Goal: Information Seeking & Learning: Learn about a topic

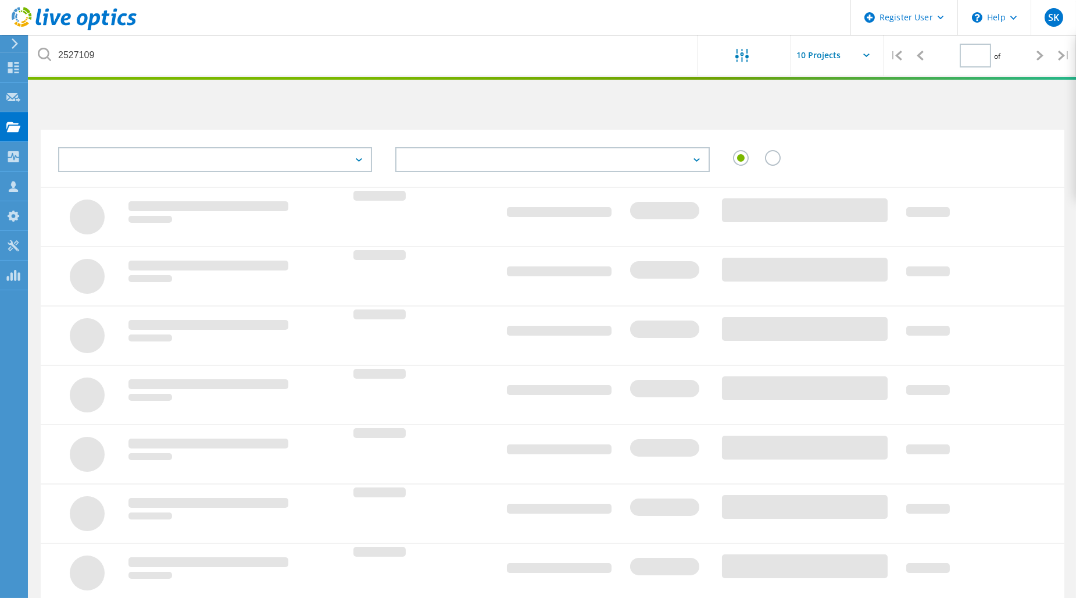
type input "1"
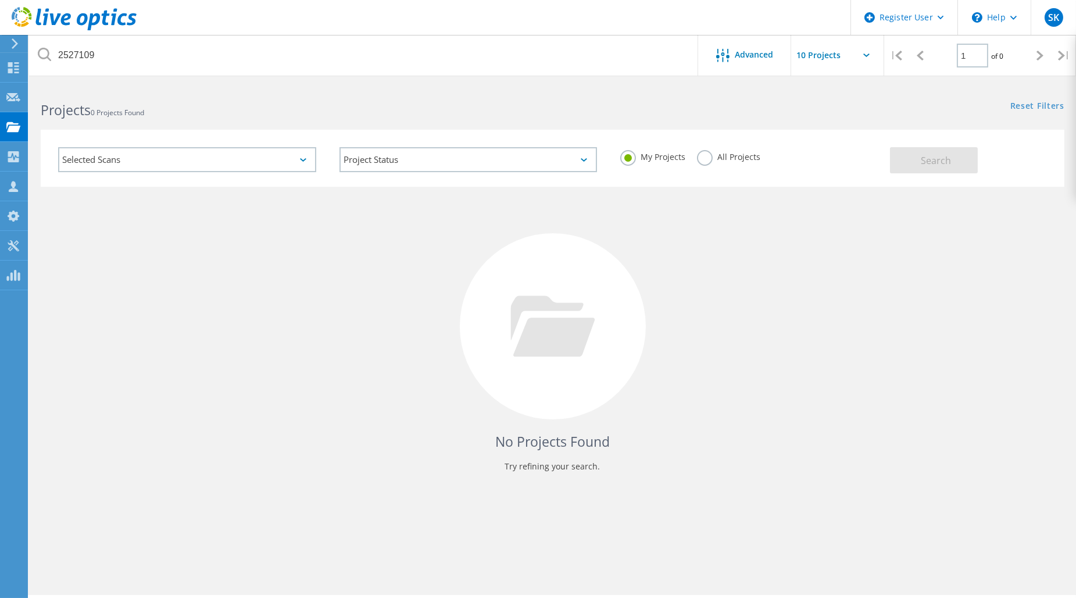
click at [706, 154] on label "All Projects" at bounding box center [728, 155] width 63 height 11
click at [0, 0] on input "All Projects" at bounding box center [0, 0] width 0 height 0
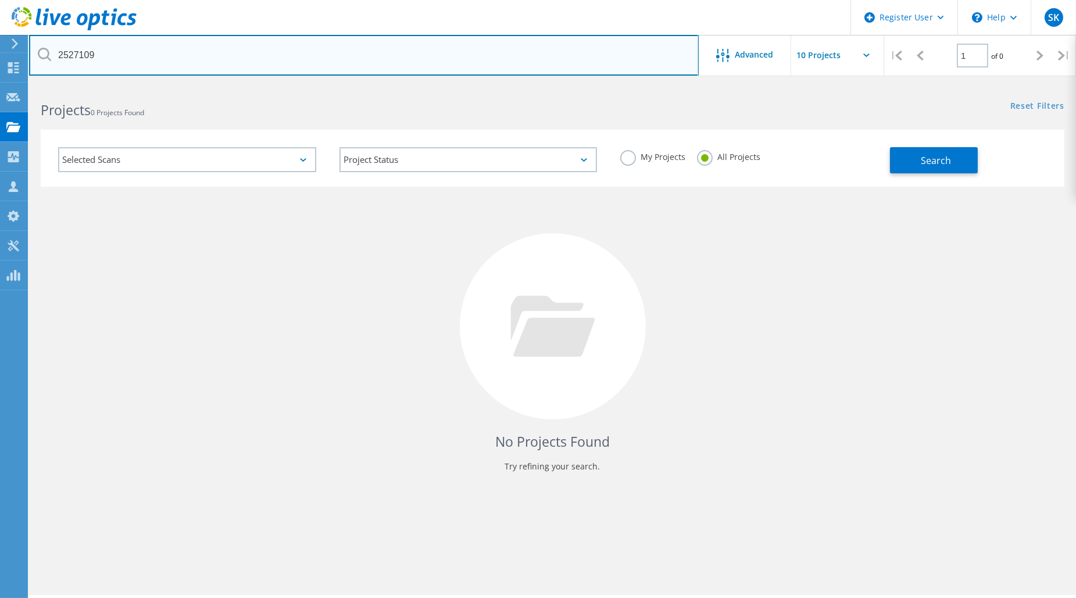
click at [0, 70] on html "Register User \n Help Explore Helpful Articles Contact Support SK Dell User [PE…" at bounding box center [538, 315] width 1076 height 630
paste input "308138"
type input "2308138"
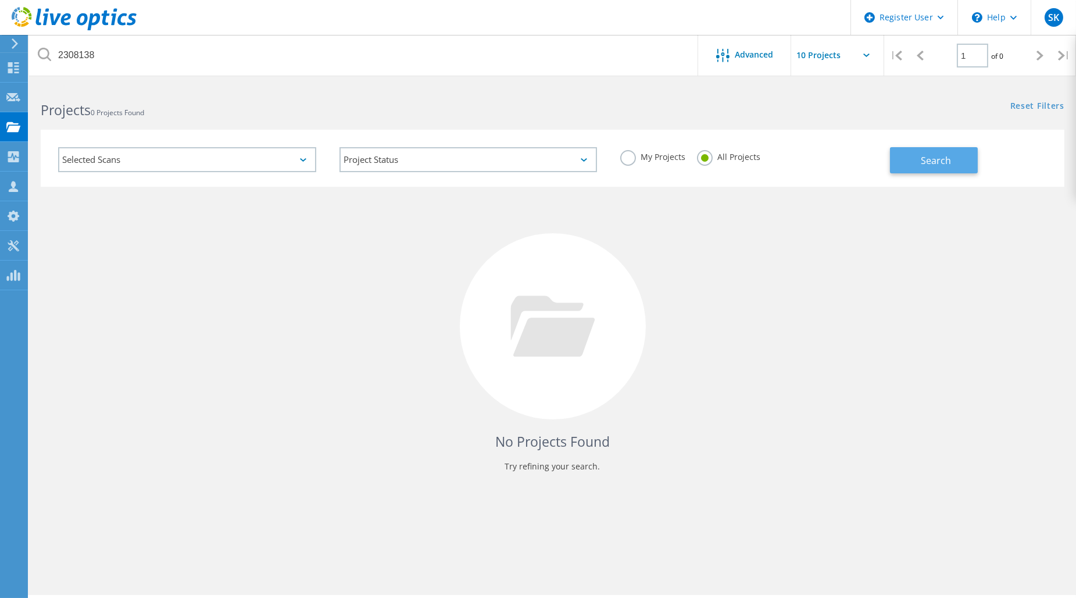
click at [924, 157] on span "Search" at bounding box center [936, 160] width 30 height 13
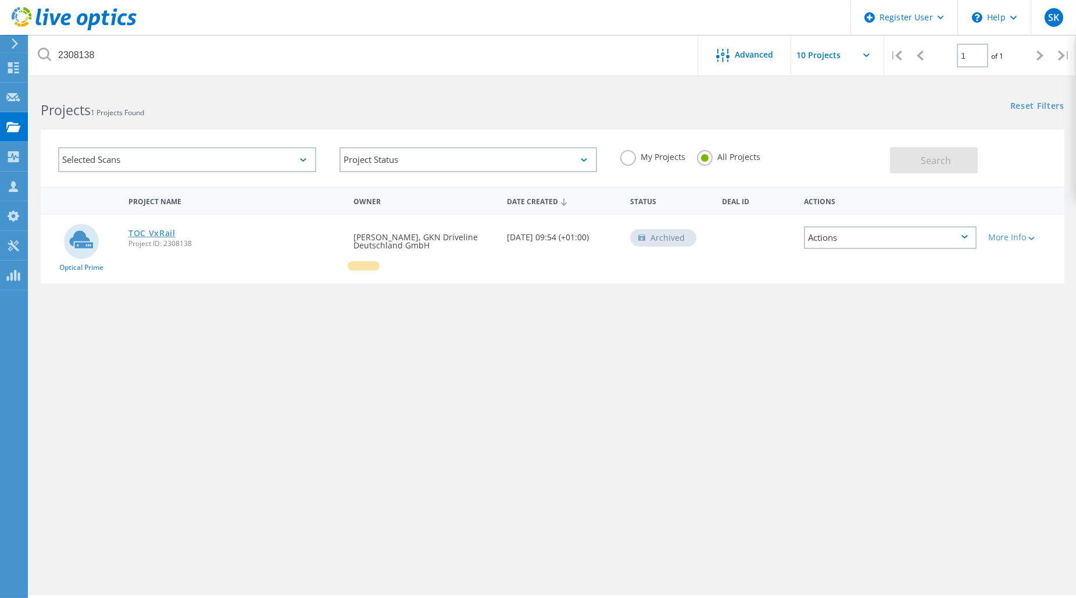
click at [148, 233] on link "TOC VxRail" at bounding box center [151, 233] width 47 height 8
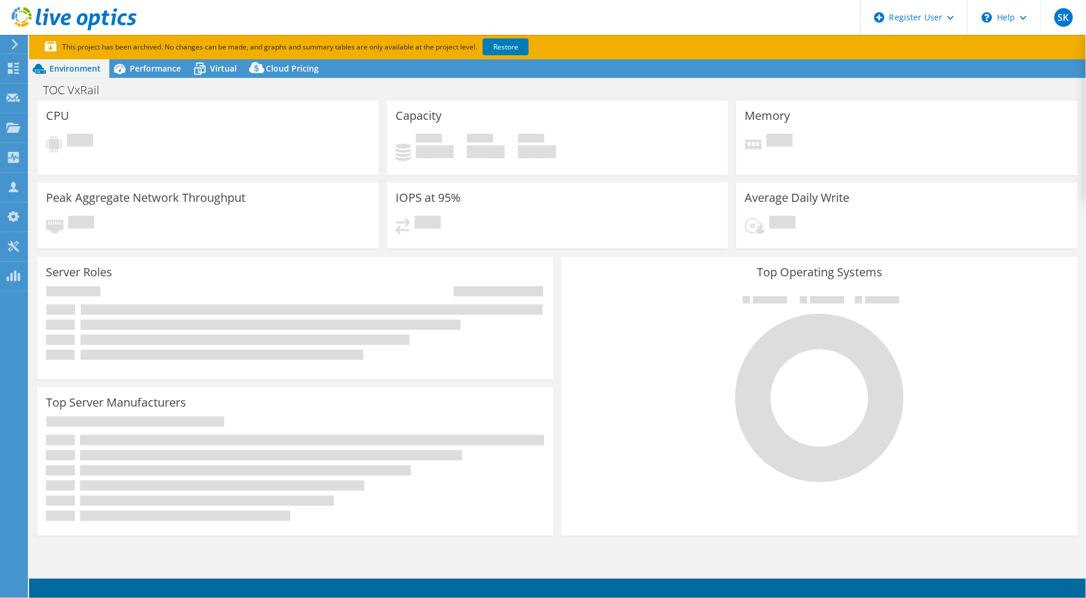
select select "USD"
select select "EUFrankfurt"
select select "EUR"
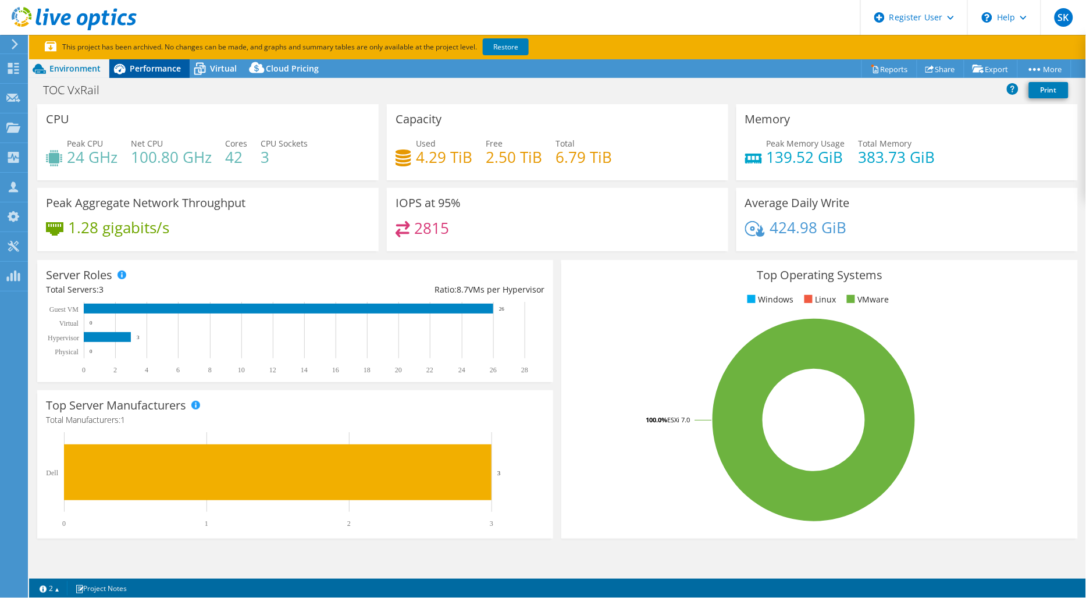
click at [167, 73] on span "Performance" at bounding box center [155, 68] width 51 height 11
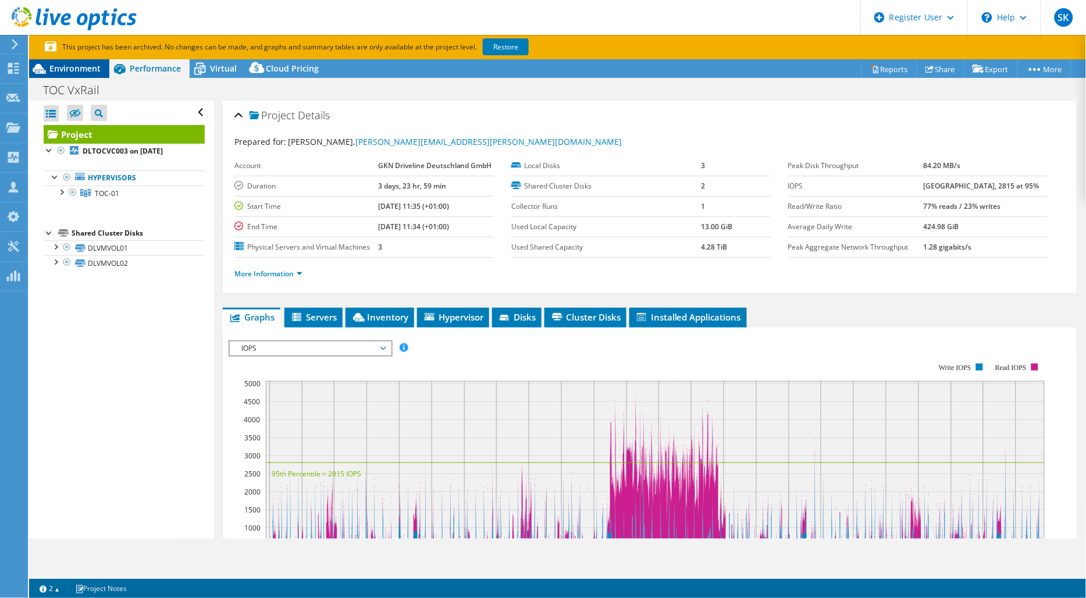
drag, startPoint x: 82, startPoint y: 70, endPoint x: 78, endPoint y: 76, distance: 7.1
click at [81, 70] on span "Environment" at bounding box center [74, 68] width 51 height 11
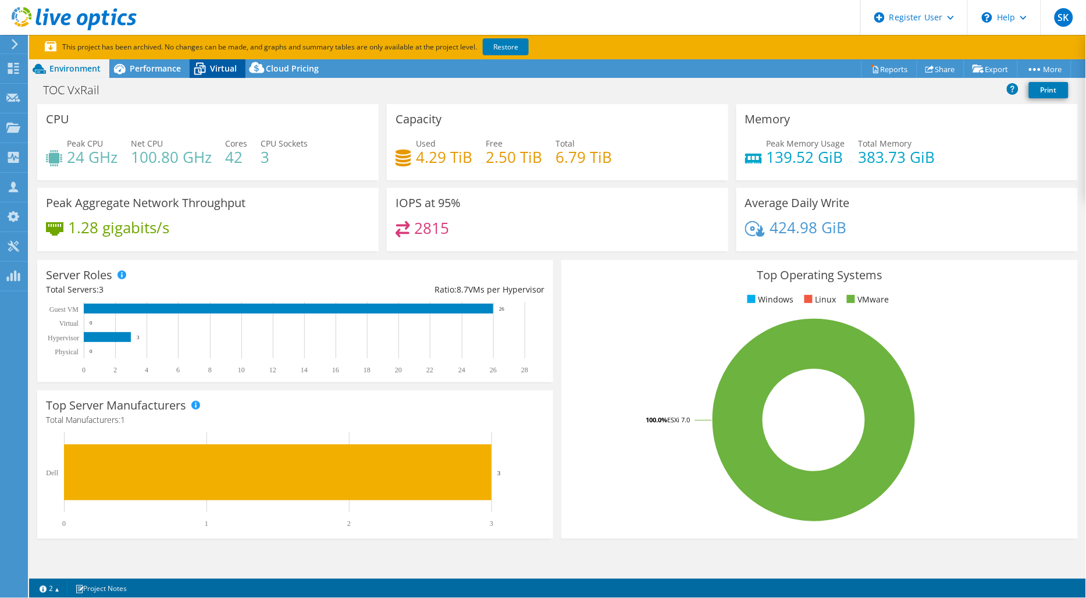
click at [227, 68] on span "Virtual" at bounding box center [223, 68] width 27 height 11
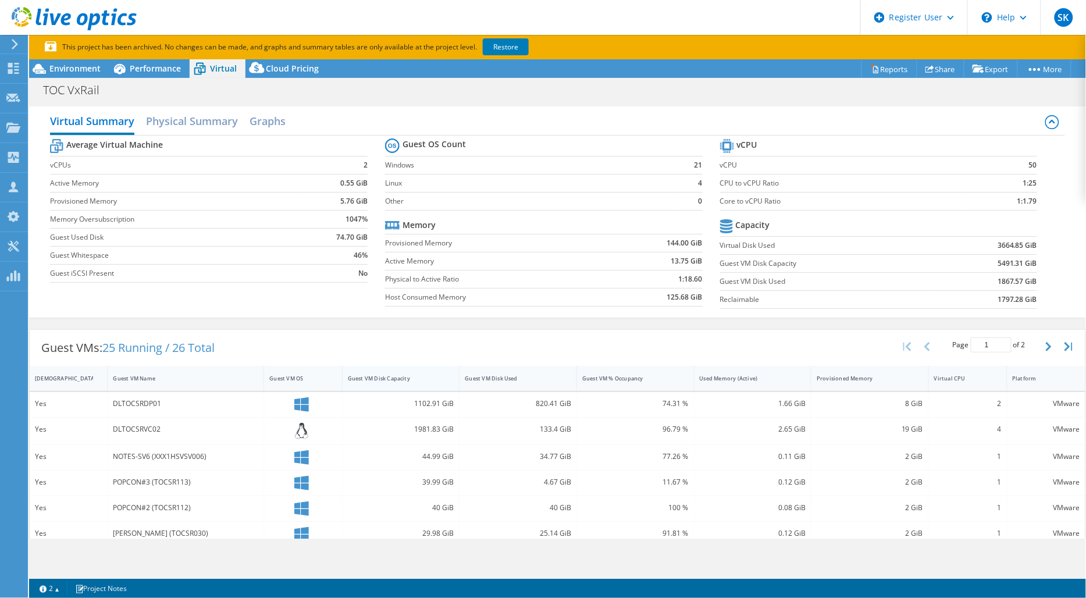
click at [406, 378] on div "Guest VM Disk Capacity" at bounding box center [394, 378] width 92 height 8
click at [398, 376] on div "Guest VM Disk Capacity" at bounding box center [394, 378] width 92 height 8
click at [74, 70] on span "Environment" at bounding box center [74, 68] width 51 height 11
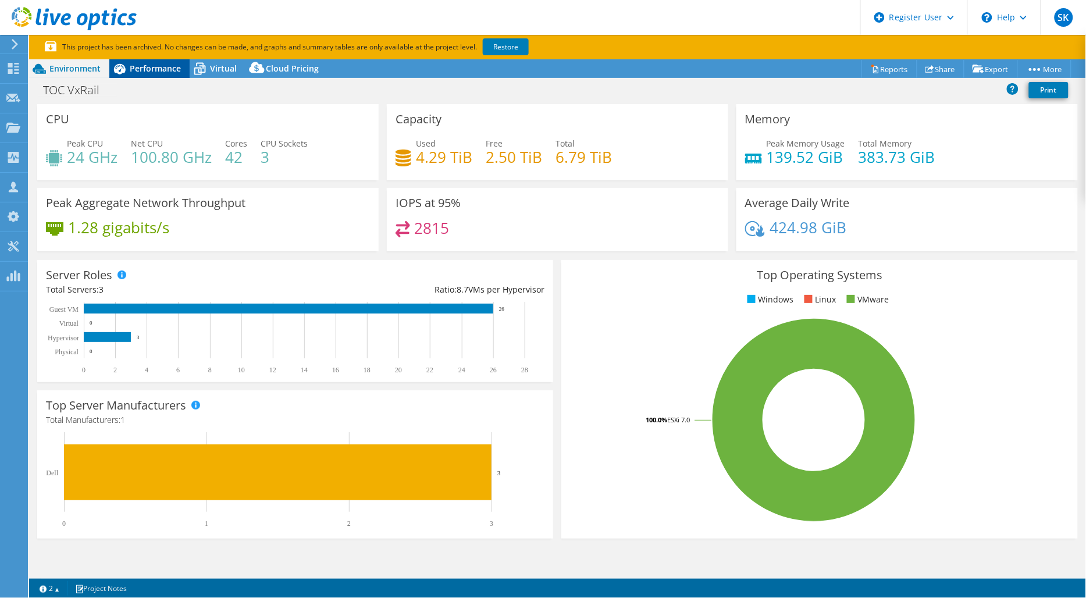
click at [159, 74] on div "Performance" at bounding box center [149, 68] width 80 height 19
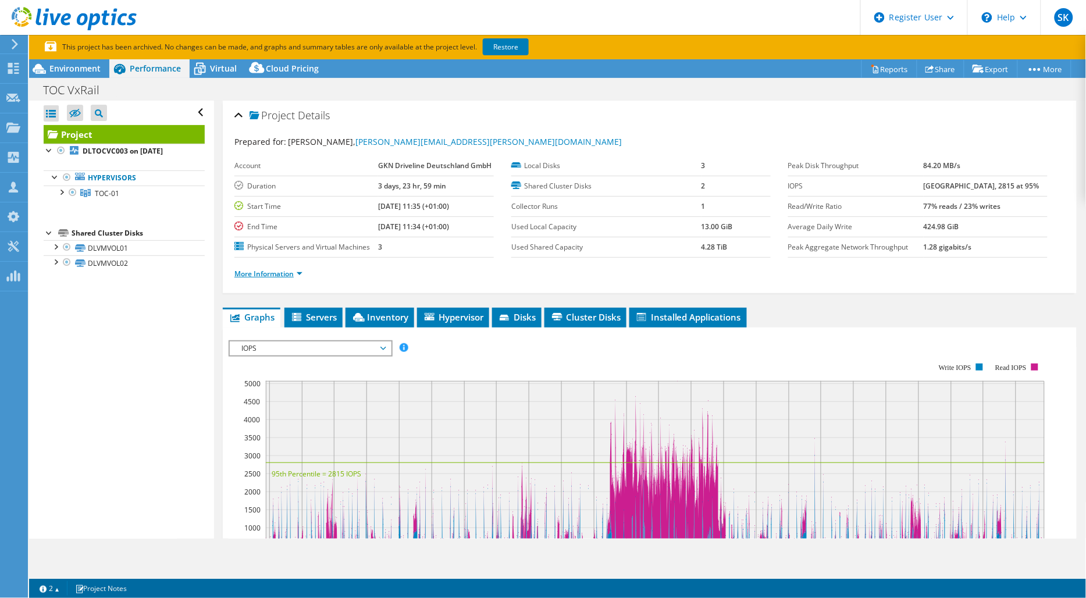
click at [301, 274] on link "More Information" at bounding box center [268, 274] width 68 height 10
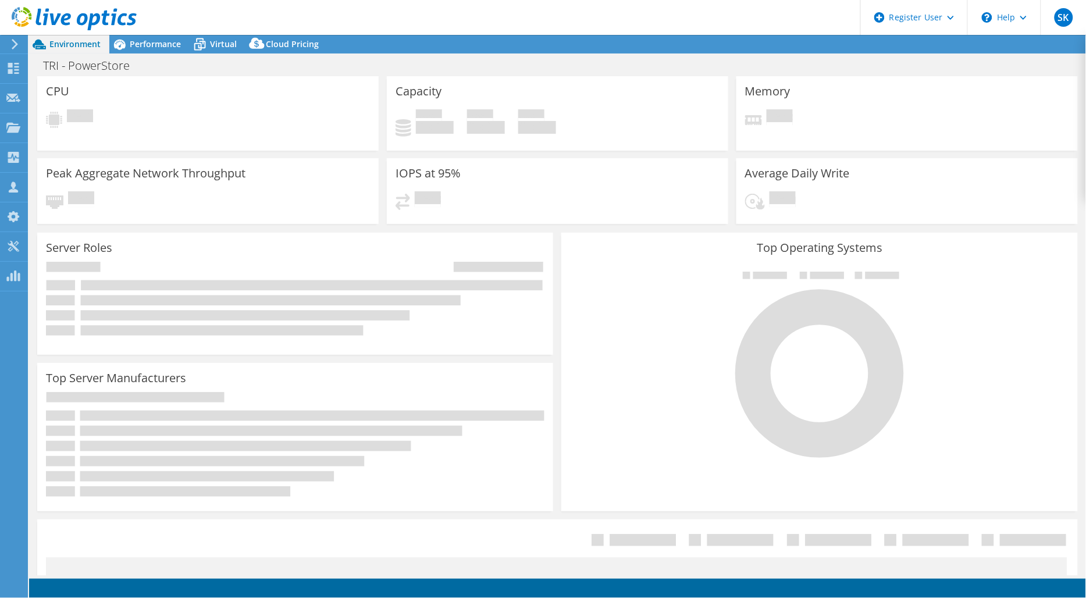
select select "USD"
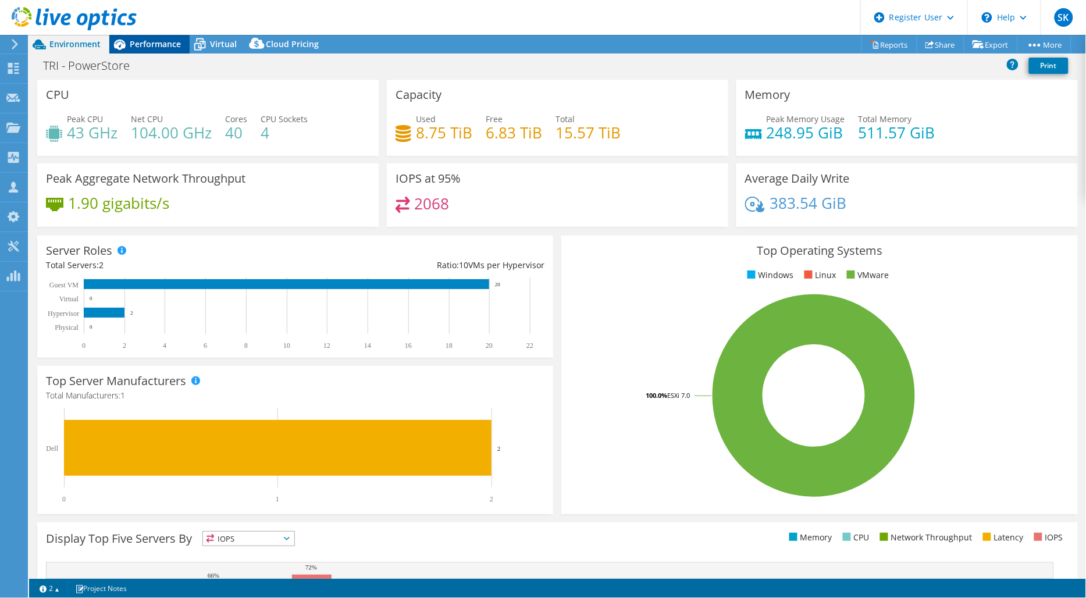
click at [147, 39] on span "Performance" at bounding box center [155, 43] width 51 height 11
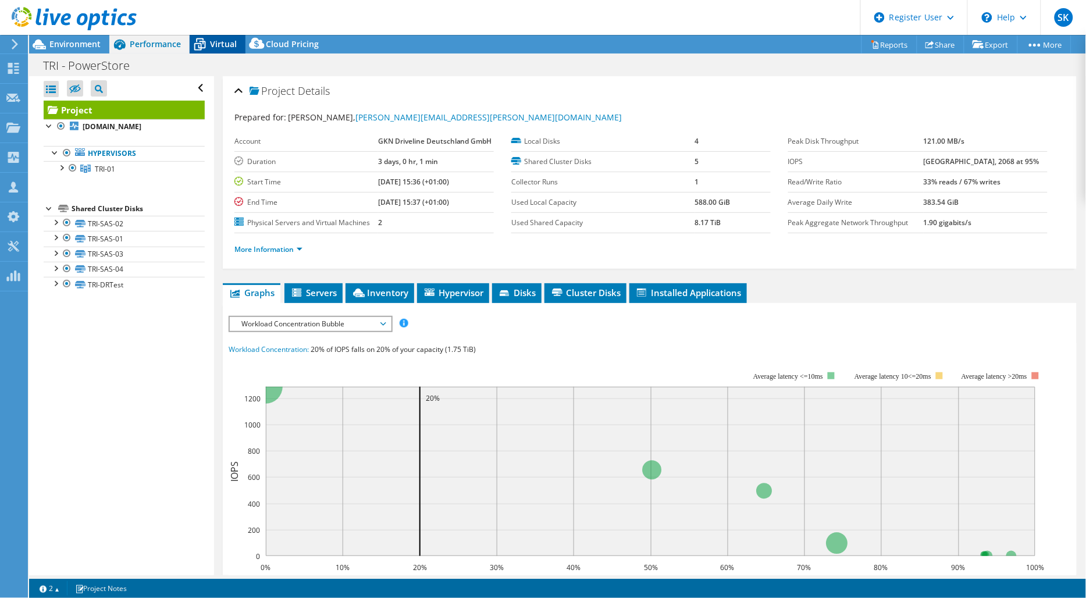
click at [213, 42] on span "Virtual" at bounding box center [223, 43] width 27 height 11
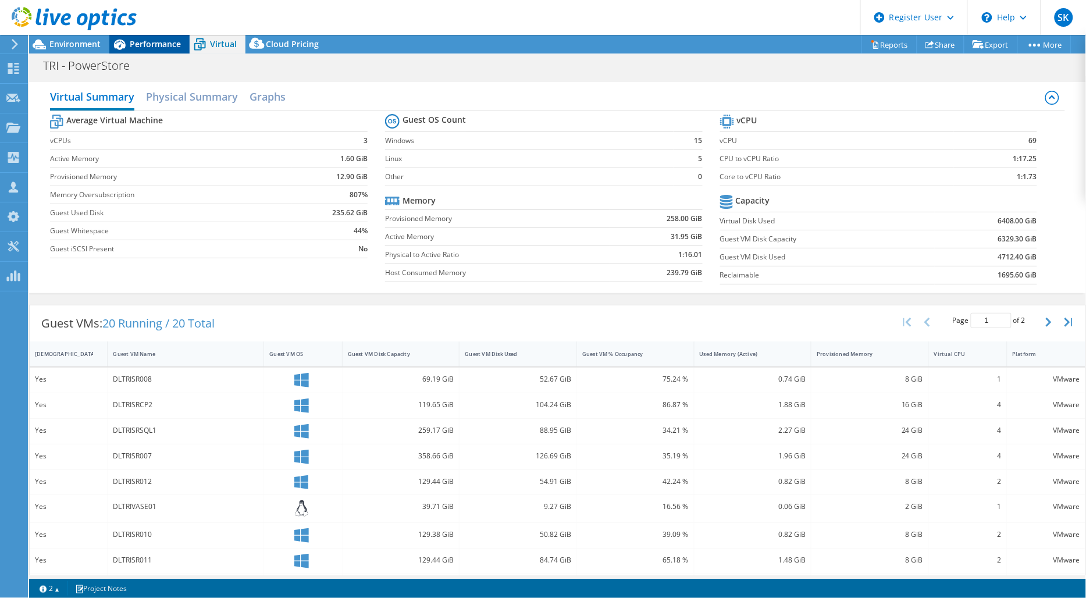
click at [179, 51] on div "Performance" at bounding box center [149, 44] width 80 height 19
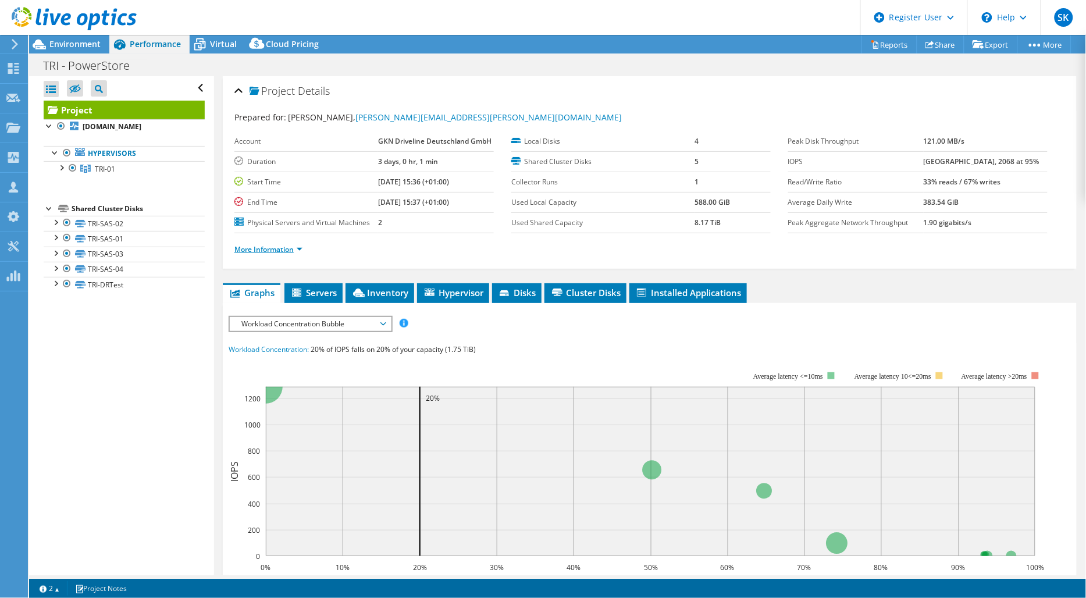
click at [297, 248] on link "More Information" at bounding box center [268, 249] width 68 height 10
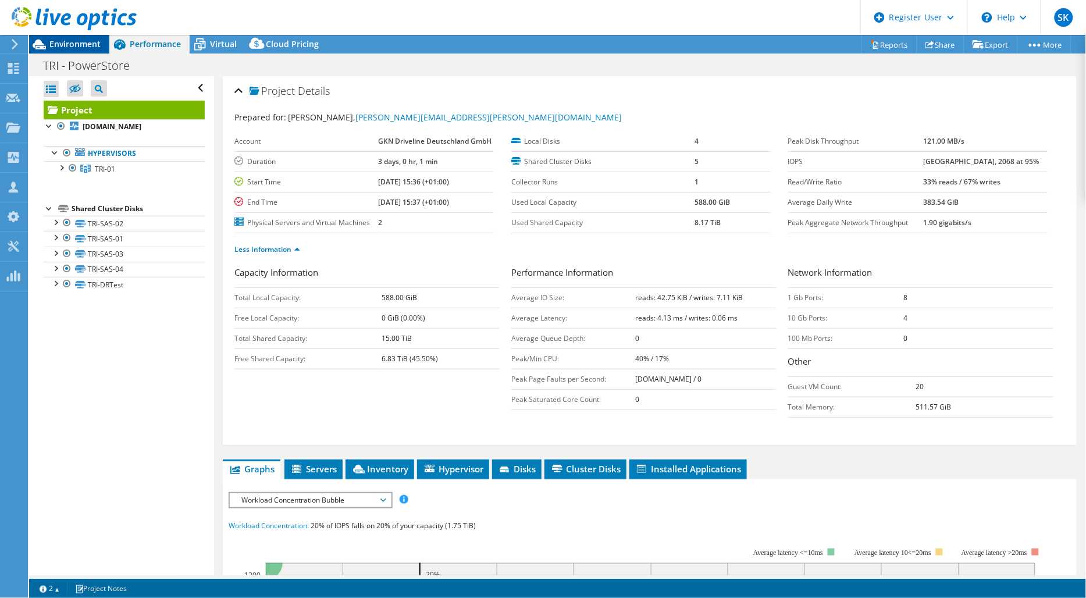
click at [51, 51] on div "Environment" at bounding box center [69, 44] width 80 height 19
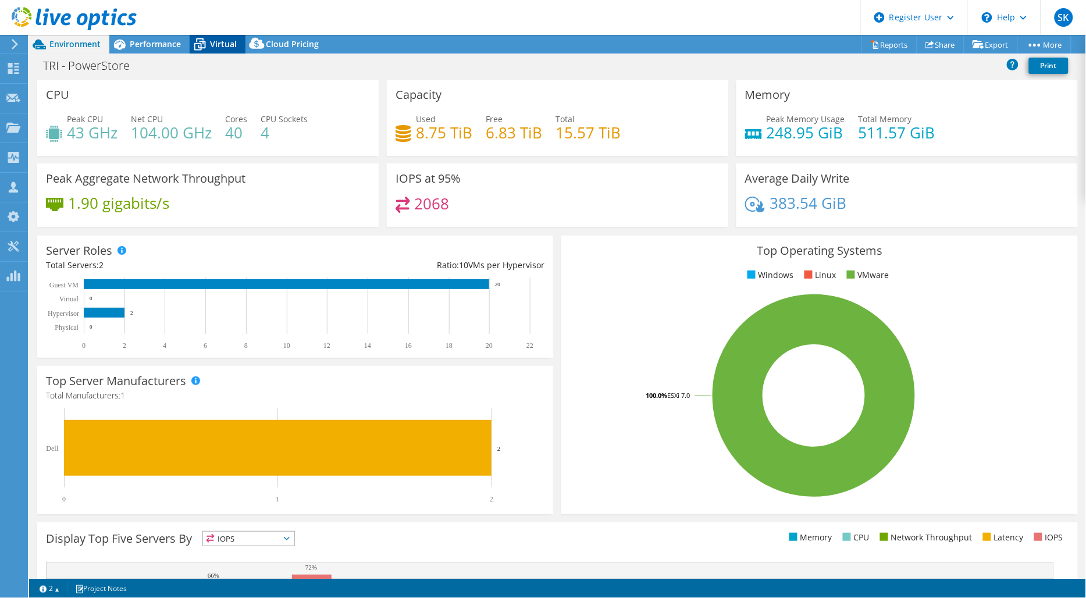
click at [206, 40] on icon at bounding box center [200, 44] width 20 height 20
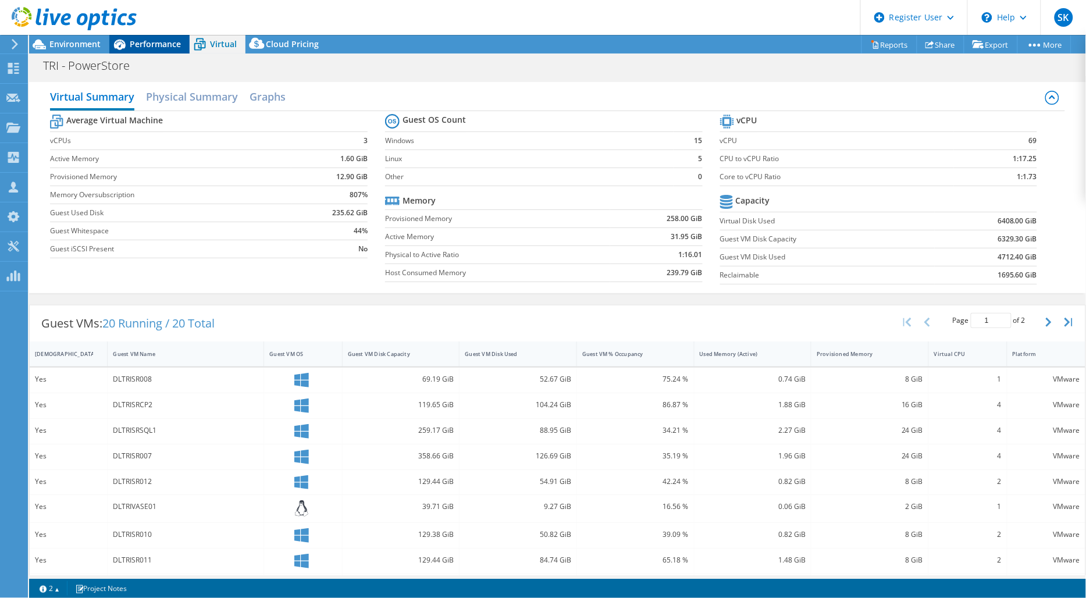
click at [163, 40] on span "Performance" at bounding box center [155, 43] width 51 height 11
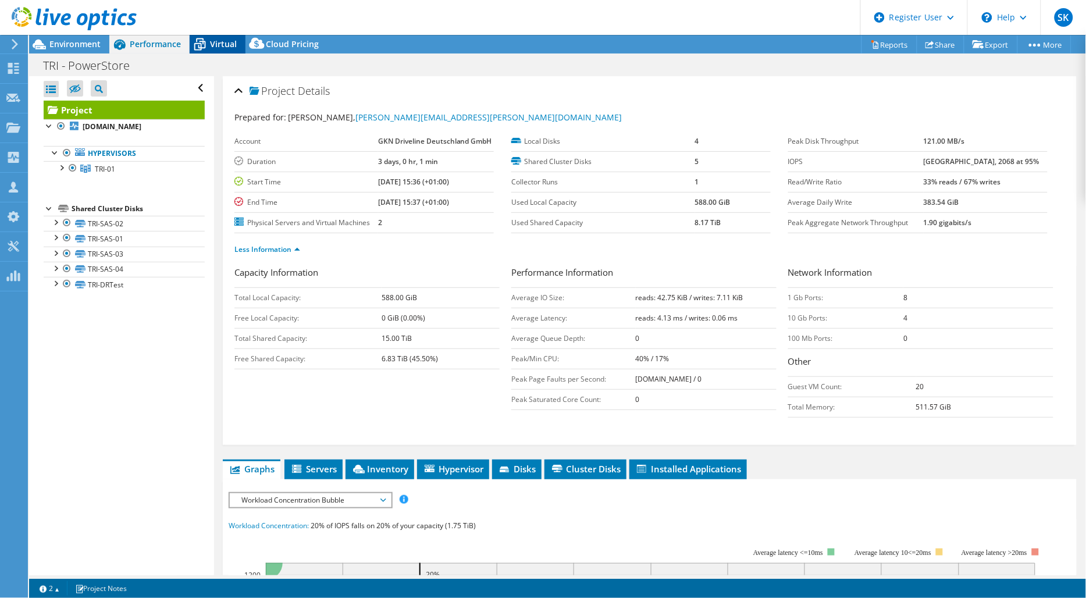
click at [204, 41] on icon at bounding box center [200, 44] width 20 height 20
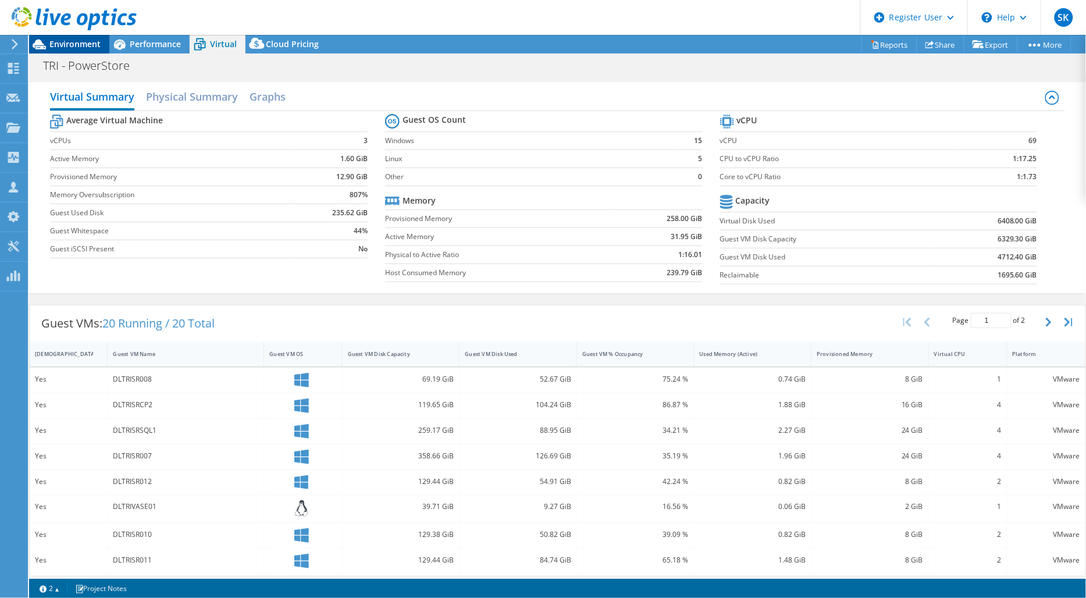
click at [77, 47] on span "Environment" at bounding box center [74, 43] width 51 height 11
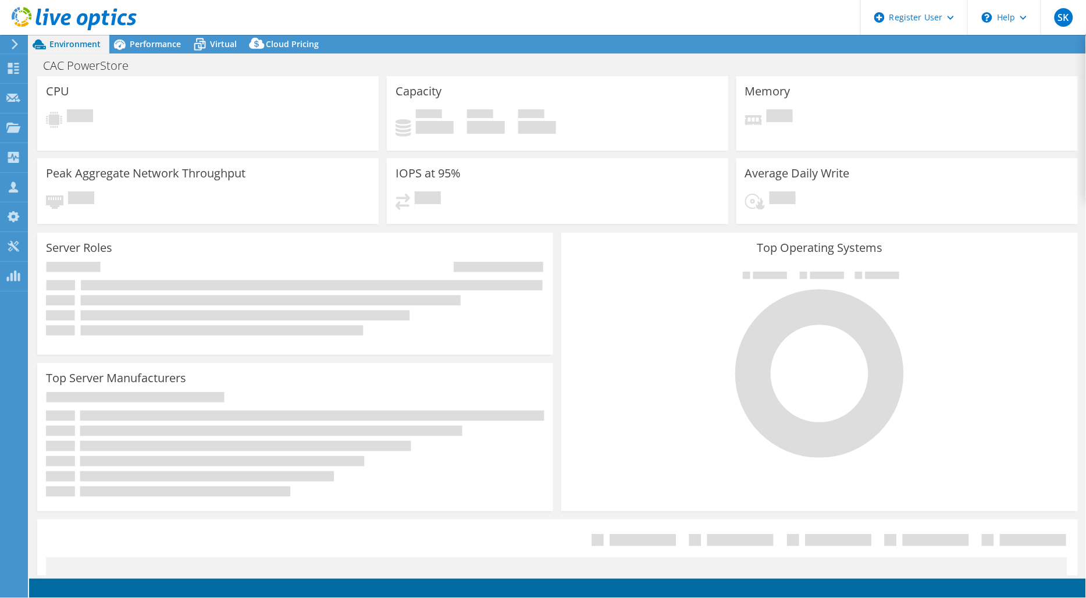
select select "EULondon"
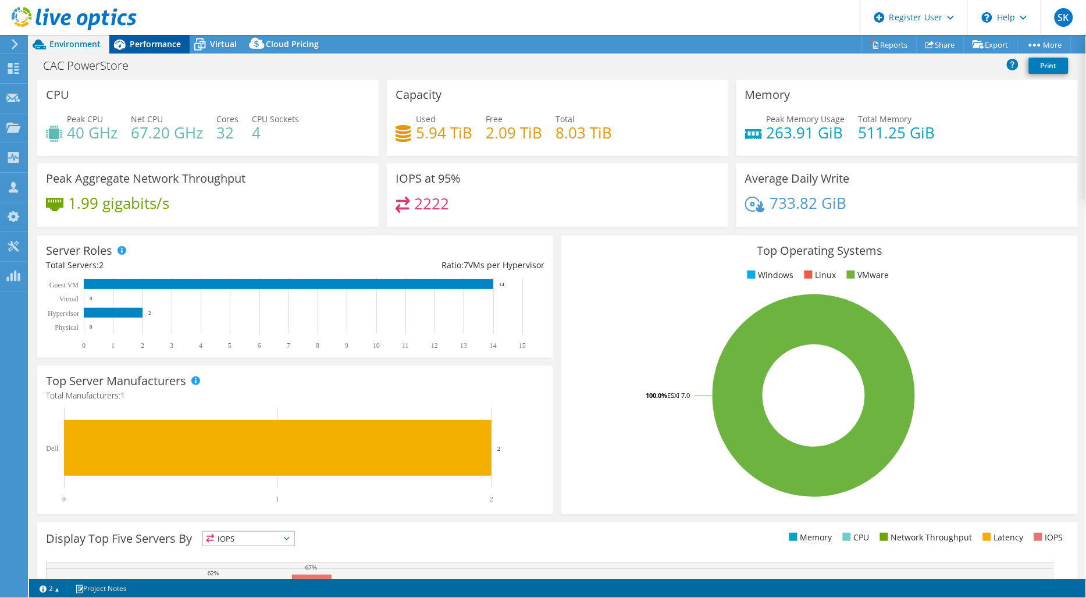
click at [155, 48] on span "Performance" at bounding box center [155, 43] width 51 height 11
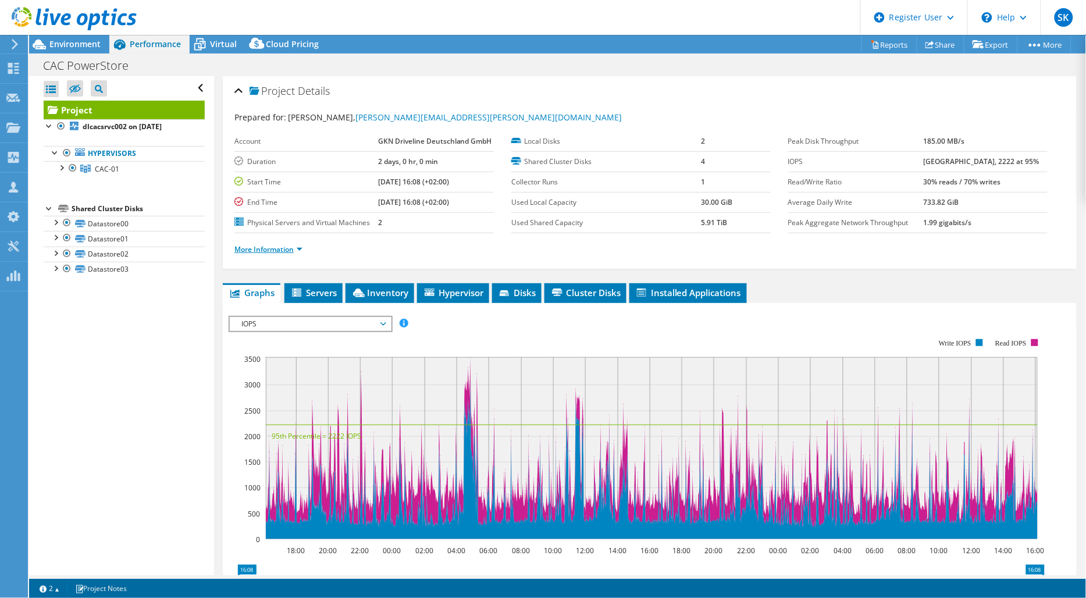
click at [301, 248] on link "More Information" at bounding box center [268, 249] width 68 height 10
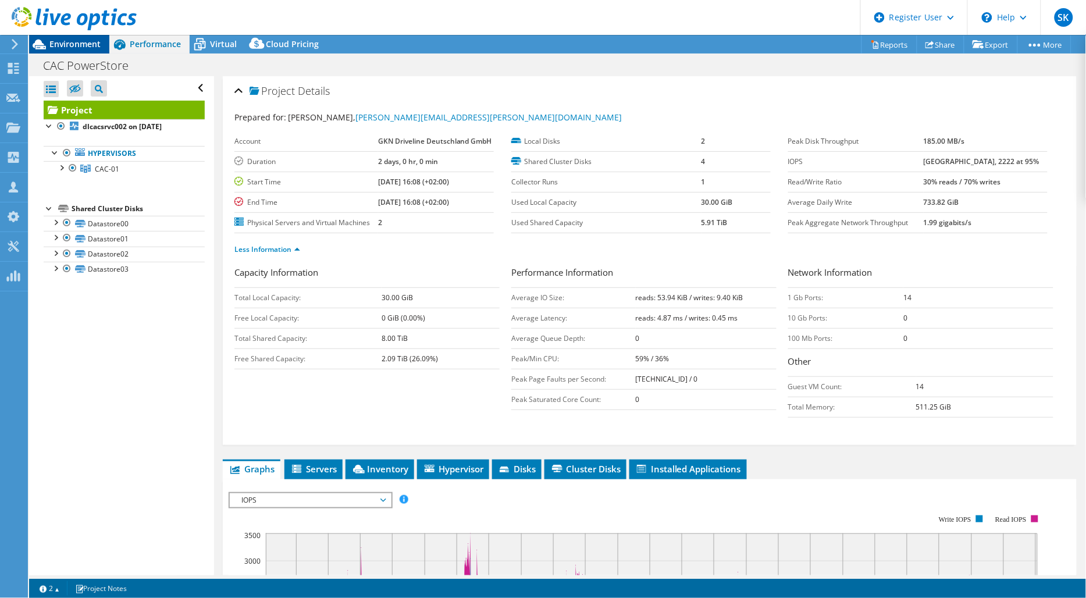
click at [81, 52] on div "Environment" at bounding box center [69, 44] width 80 height 19
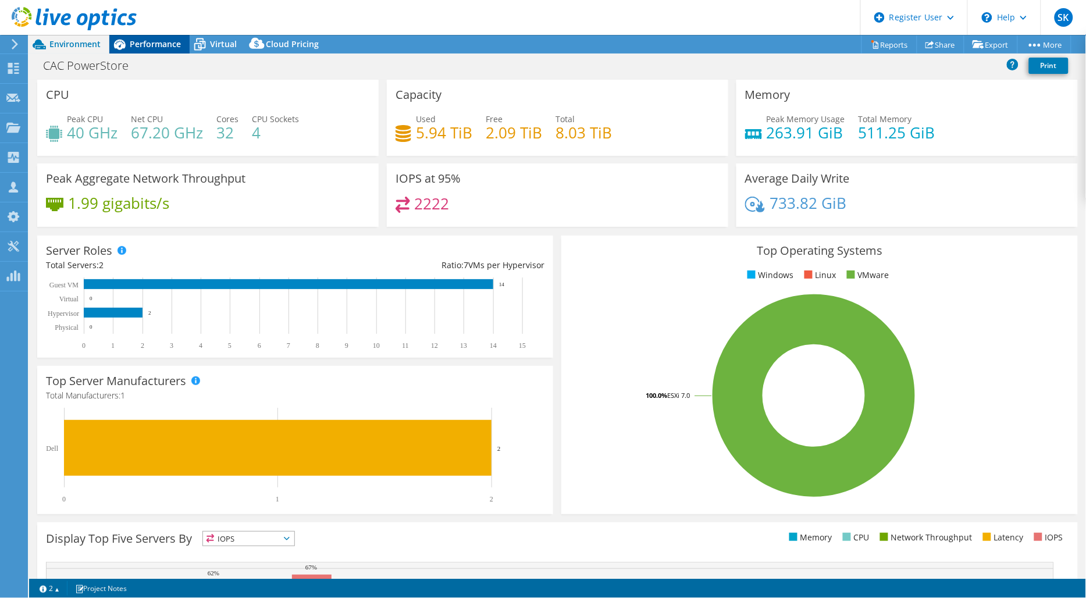
click at [141, 48] on span "Performance" at bounding box center [155, 43] width 51 height 11
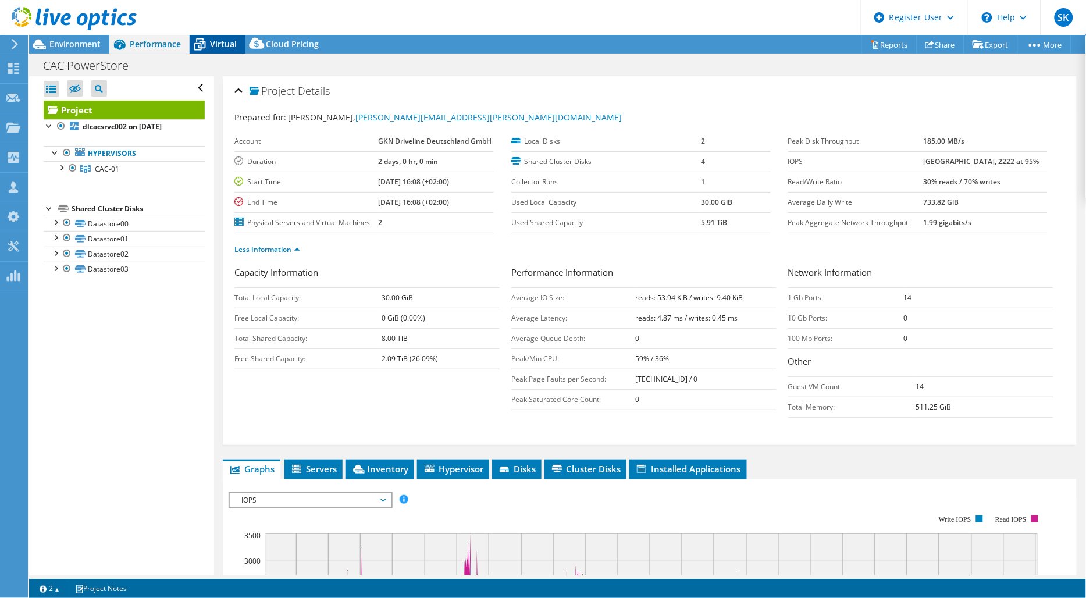
click at [217, 38] on span "Virtual" at bounding box center [223, 43] width 27 height 11
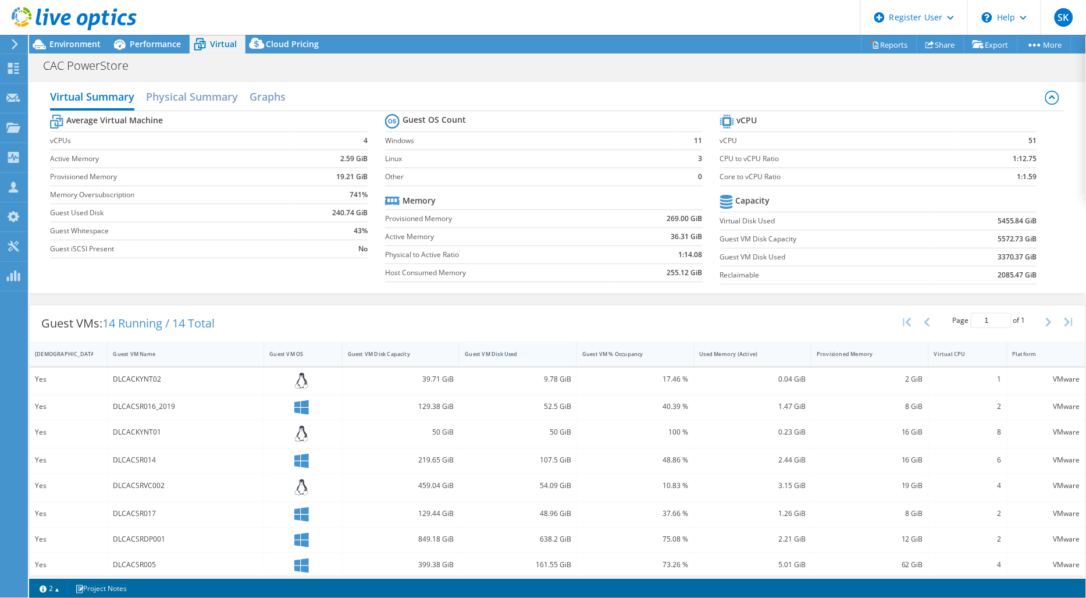
drag, startPoint x: 490, startPoint y: 357, endPoint x: 504, endPoint y: 362, distance: 14.2
click at [491, 357] on div "Guest VM Disk Used" at bounding box center [511, 354] width 92 height 8
click at [509, 355] on div "Guest VM Disk Used" at bounding box center [511, 354] width 92 height 8
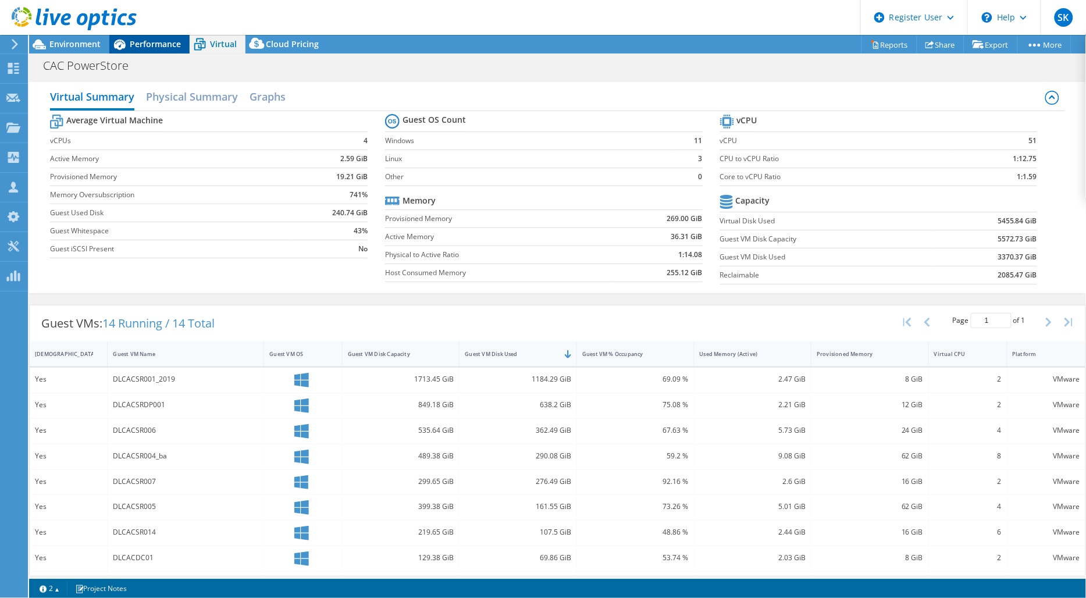
click at [162, 48] on span "Performance" at bounding box center [155, 43] width 51 height 11
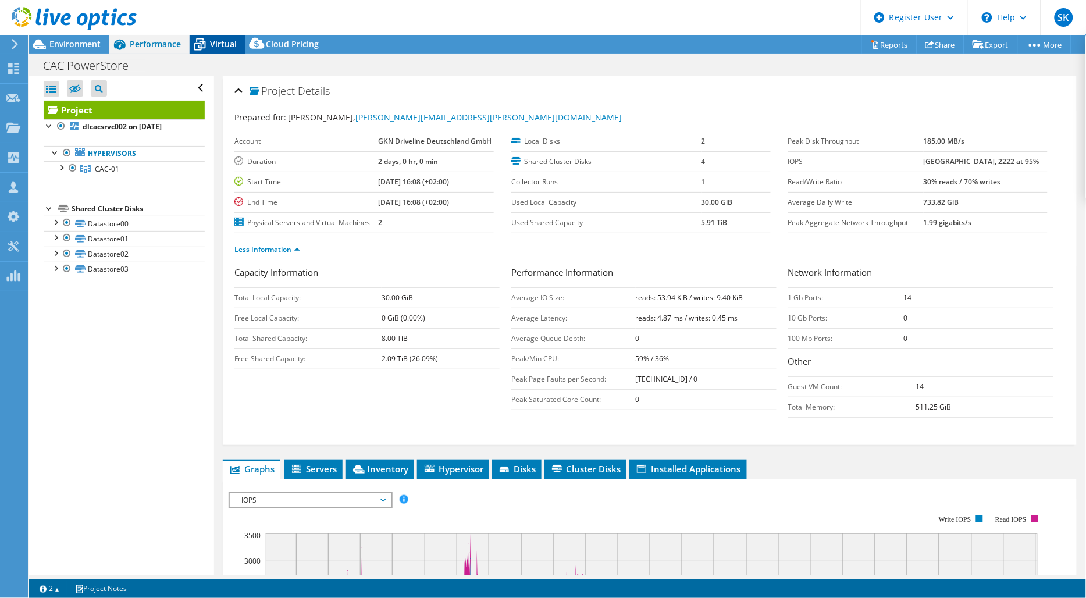
click at [207, 47] on icon at bounding box center [200, 44] width 20 height 20
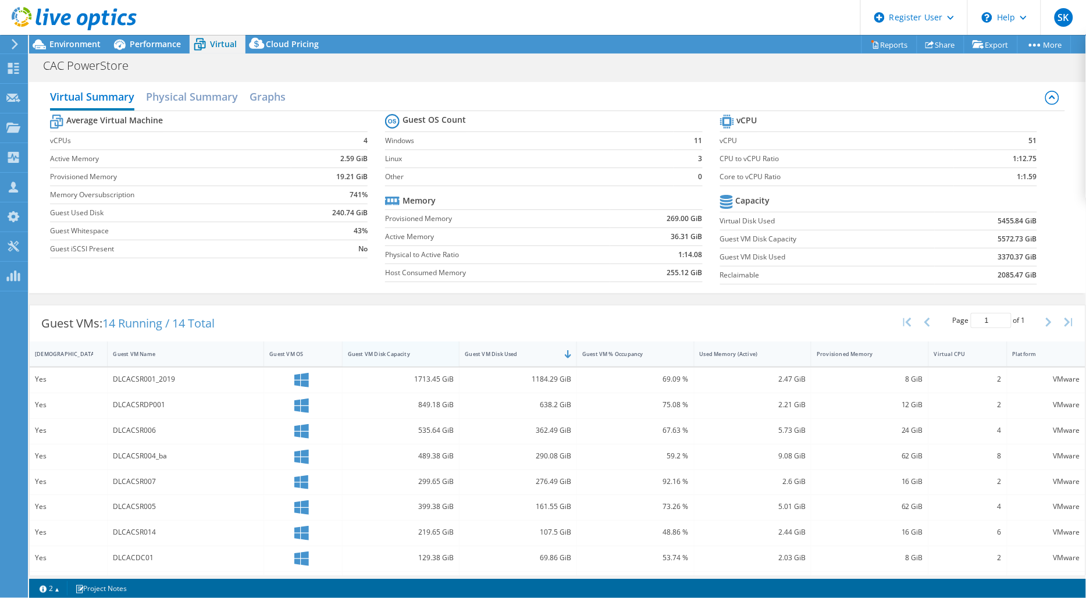
click at [422, 352] on div "Guest VM Disk Capacity" at bounding box center [394, 354] width 92 height 8
click at [426, 354] on div "Guest VM Disk Capacity" at bounding box center [394, 354] width 92 height 8
click at [148, 43] on span "Performance" at bounding box center [155, 43] width 51 height 11
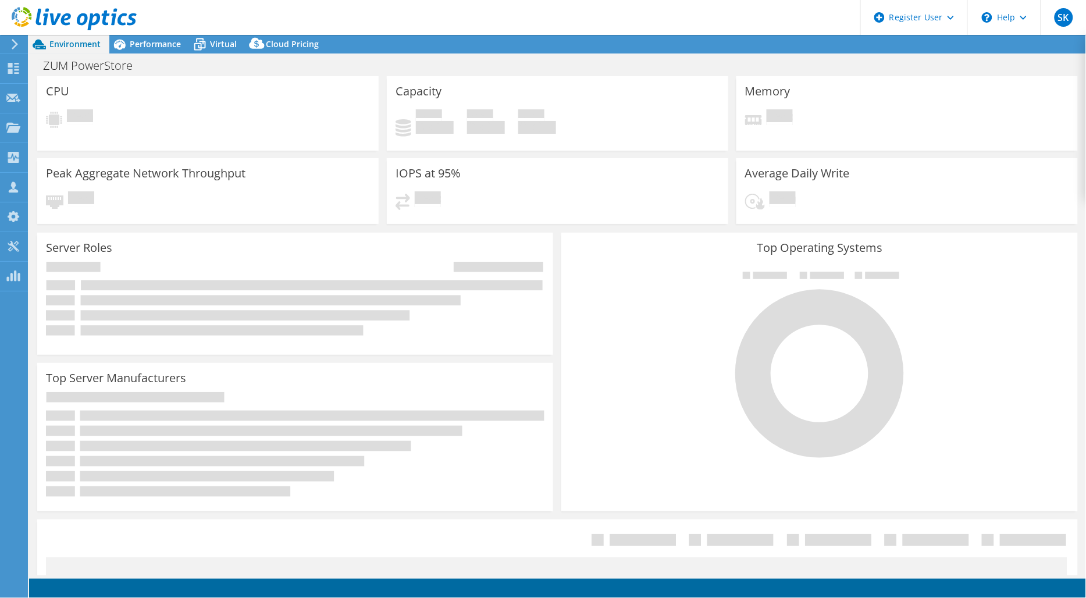
select select "EULondon"
select select "USD"
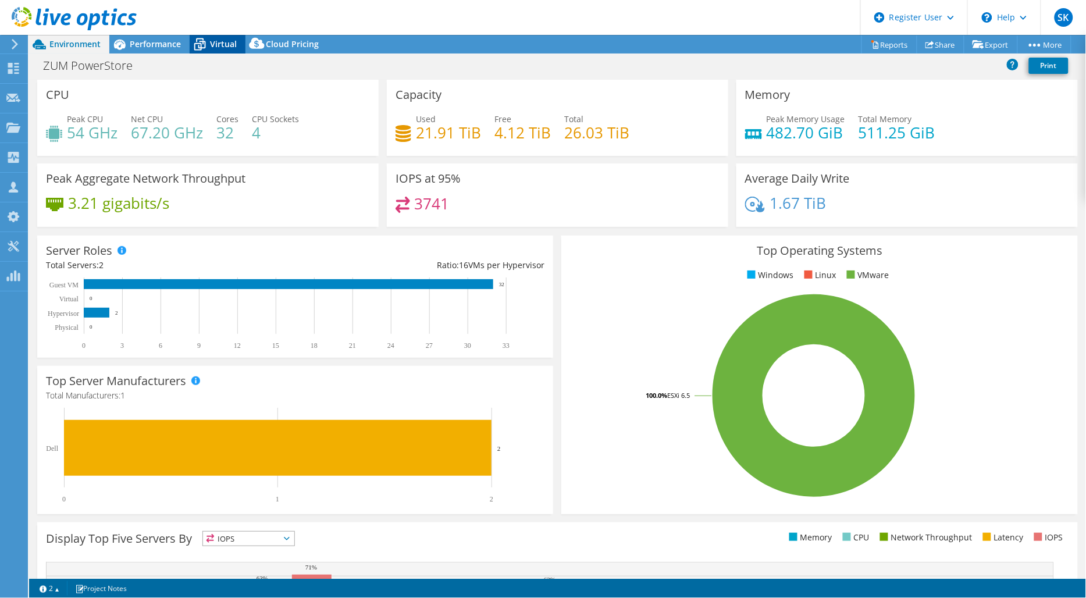
click at [223, 50] on div "Virtual" at bounding box center [218, 44] width 56 height 19
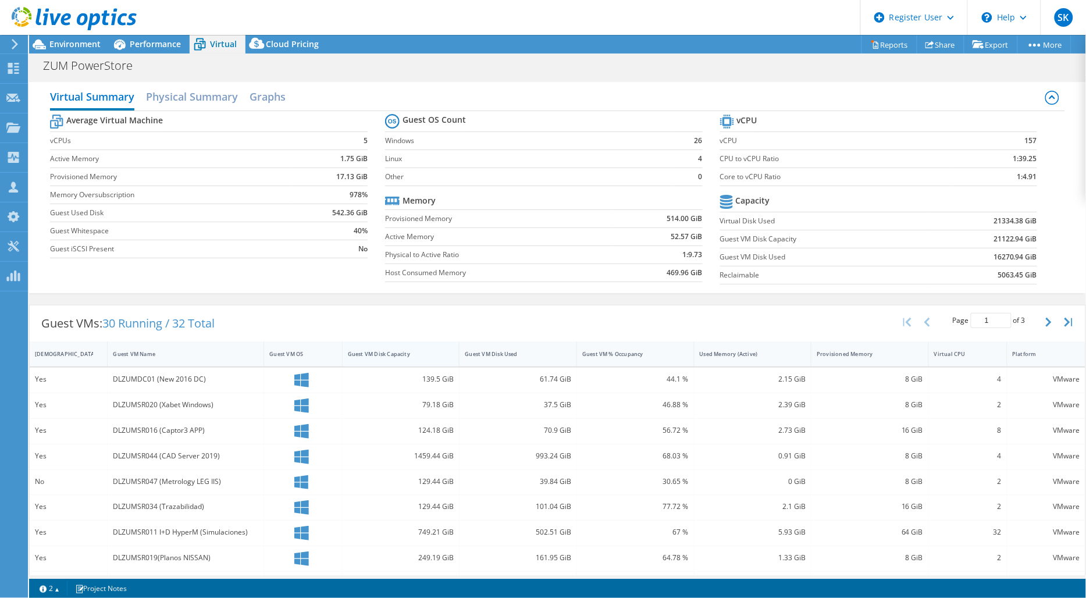
click at [438, 349] on div "Guest VM Disk Capacity" at bounding box center [393, 354] width 103 height 18
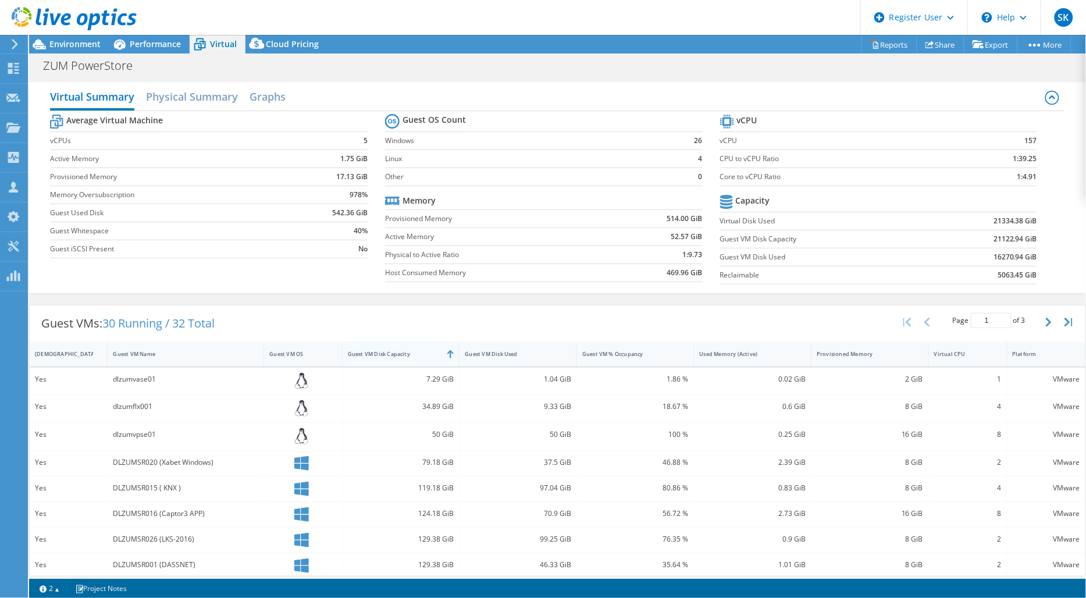
click at [437, 354] on div "Guest VM Disk Capacity" at bounding box center [393, 354] width 103 height 18
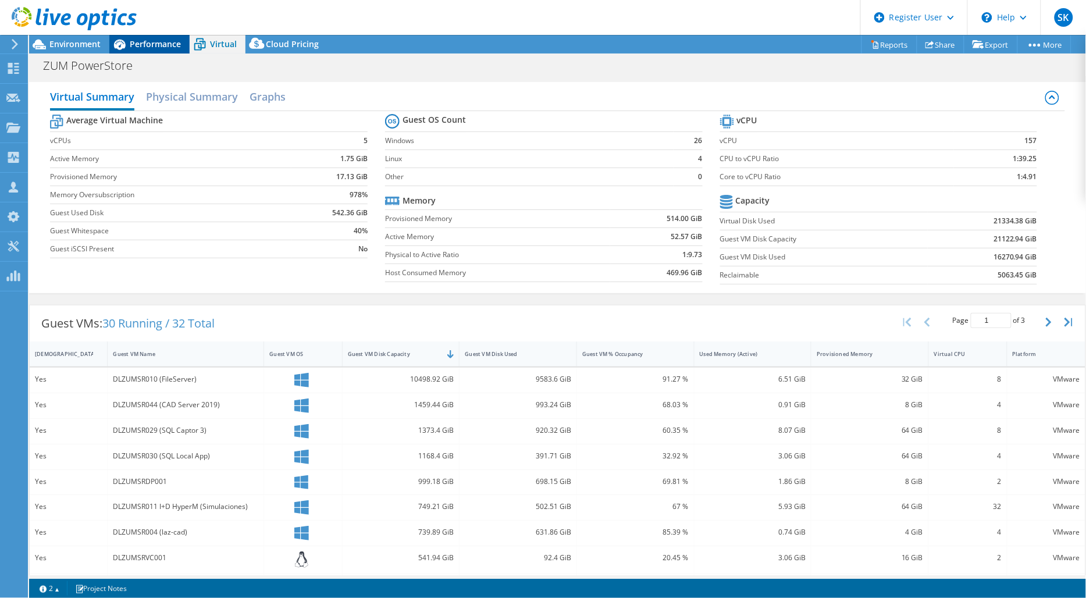
click at [152, 45] on span "Performance" at bounding box center [155, 43] width 51 height 11
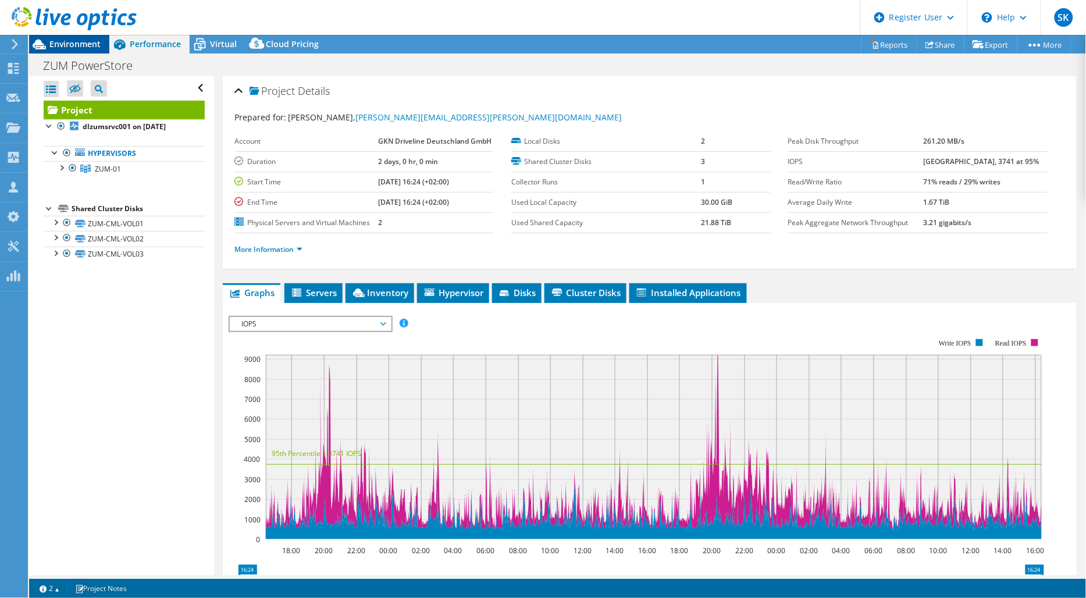
click at [81, 47] on span "Environment" at bounding box center [74, 43] width 51 height 11
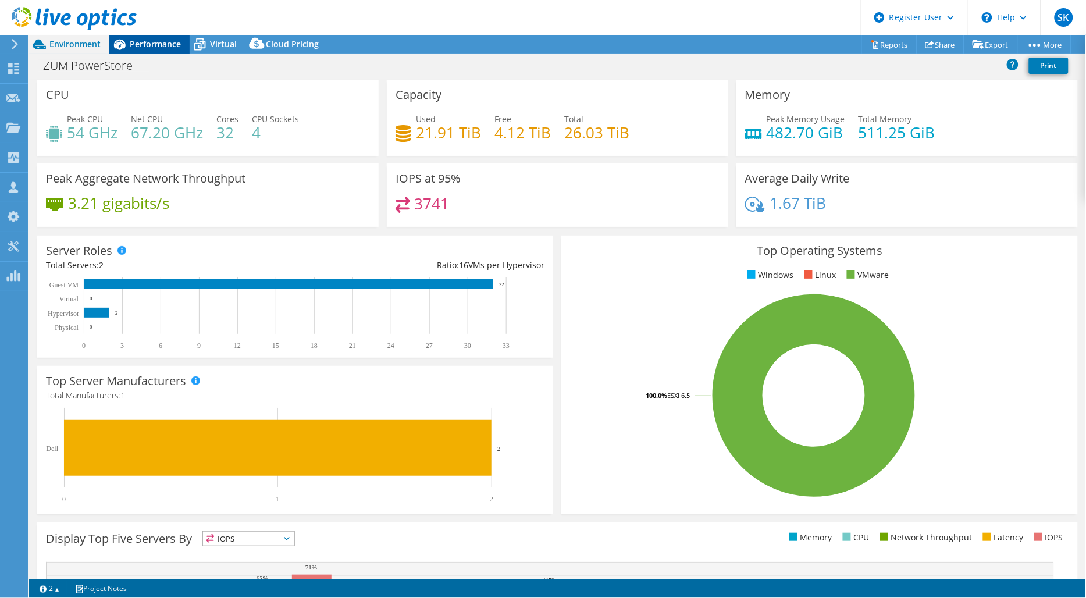
click at [160, 47] on span "Performance" at bounding box center [155, 43] width 51 height 11
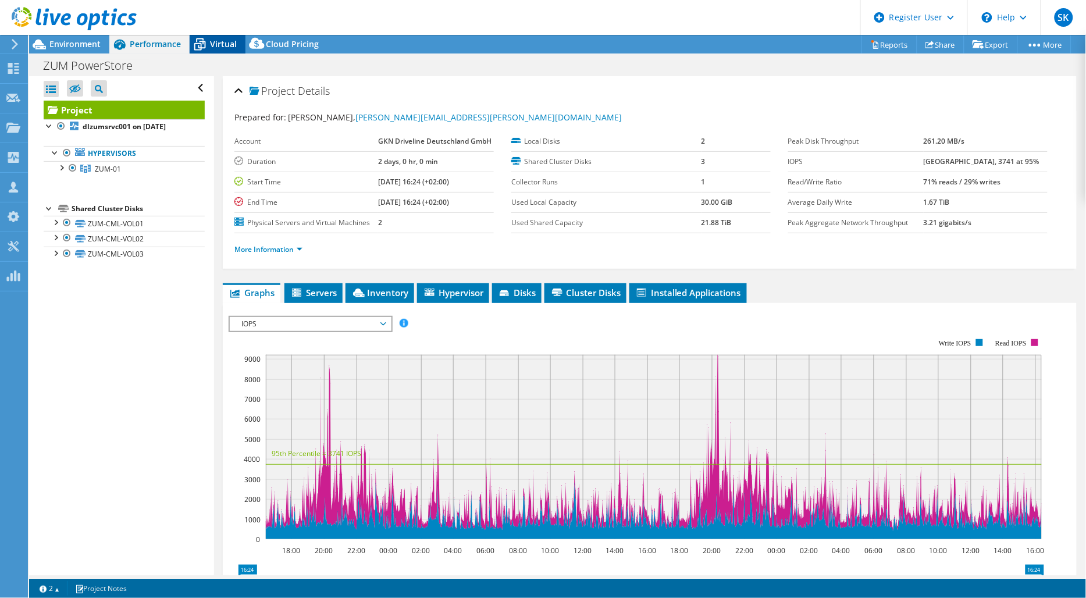
click at [220, 40] on span "Virtual" at bounding box center [223, 43] width 27 height 11
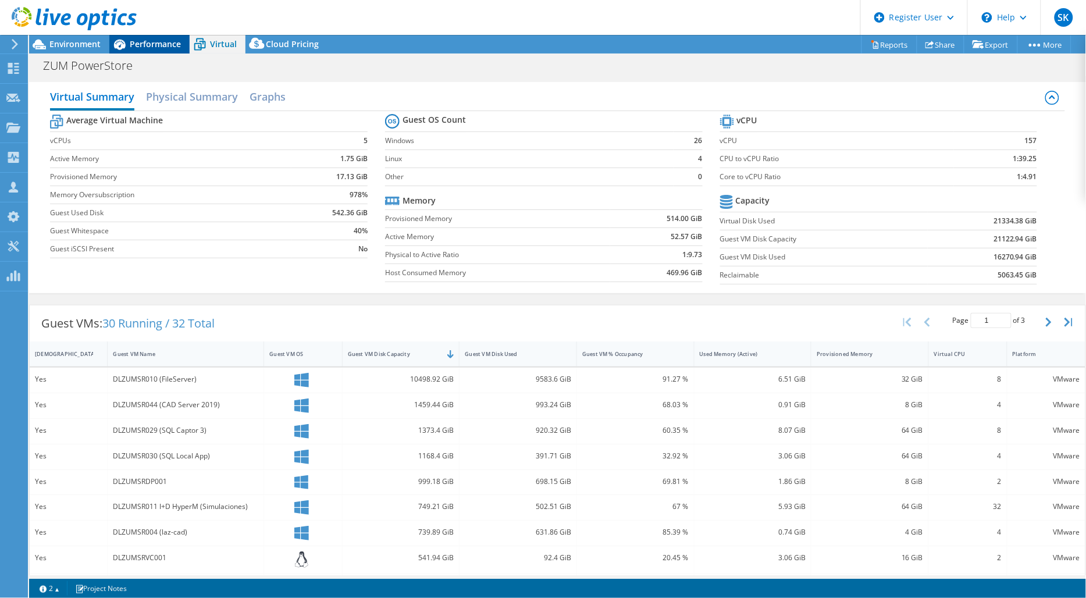
drag, startPoint x: 153, startPoint y: 53, endPoint x: 158, endPoint y: 42, distance: 11.2
click at [155, 49] on div "Performance" at bounding box center [149, 44] width 80 height 19
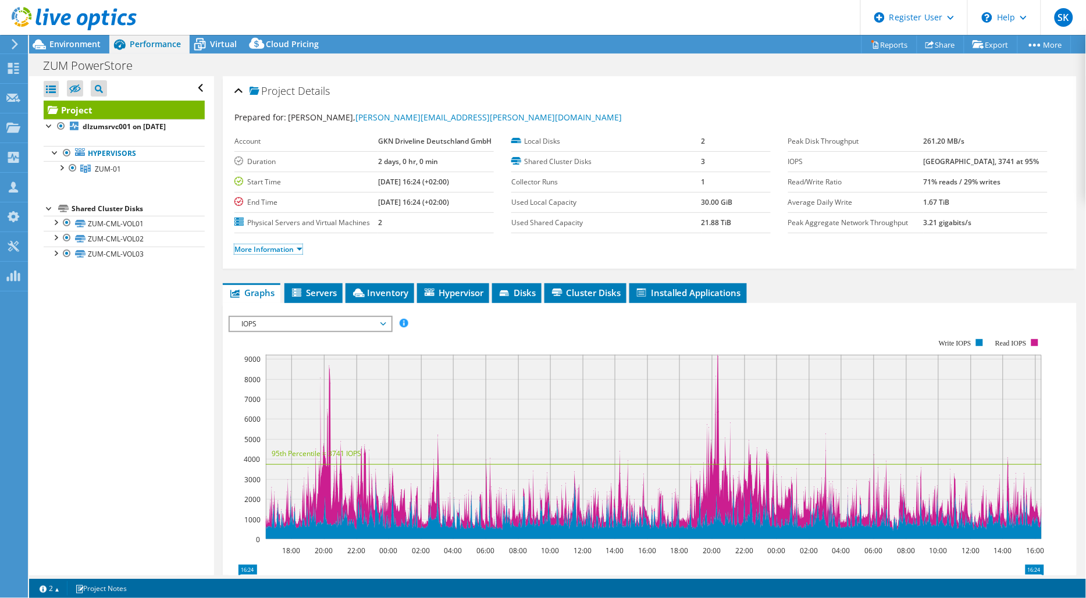
drag, startPoint x: 301, startPoint y: 245, endPoint x: 323, endPoint y: 256, distance: 25.0
click at [301, 245] on link "More Information" at bounding box center [268, 249] width 68 height 10
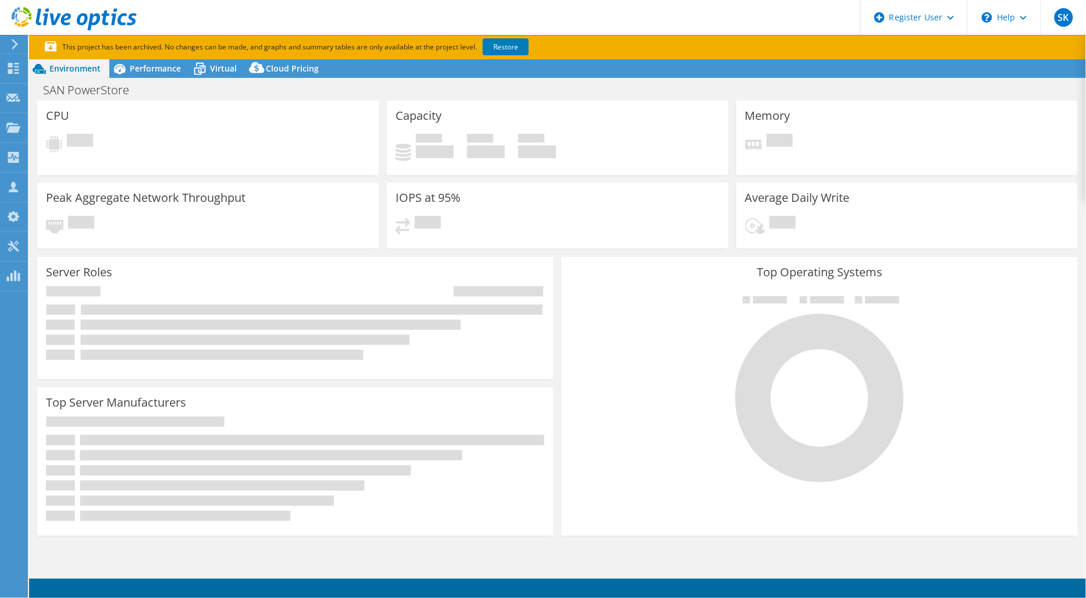
select select "USD"
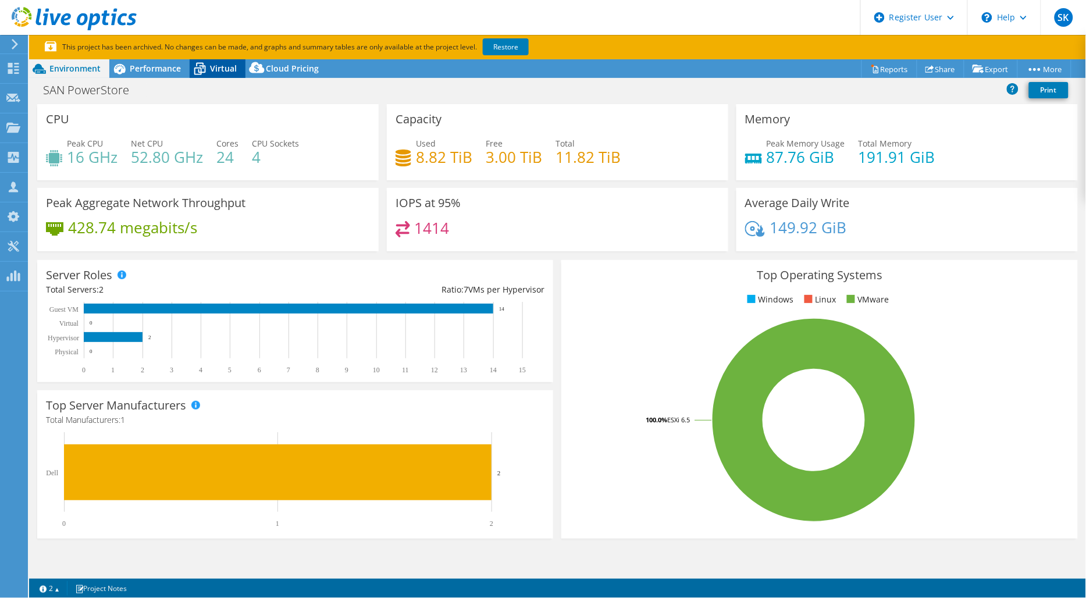
click at [227, 70] on span "Virtual" at bounding box center [223, 68] width 27 height 11
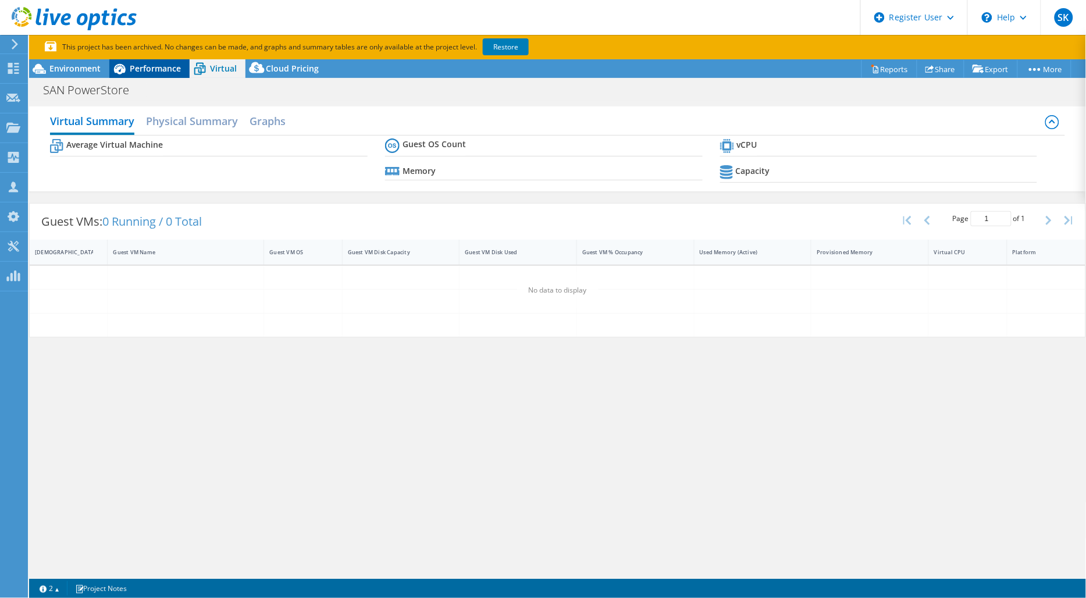
click at [158, 72] on span "Performance" at bounding box center [155, 68] width 51 height 11
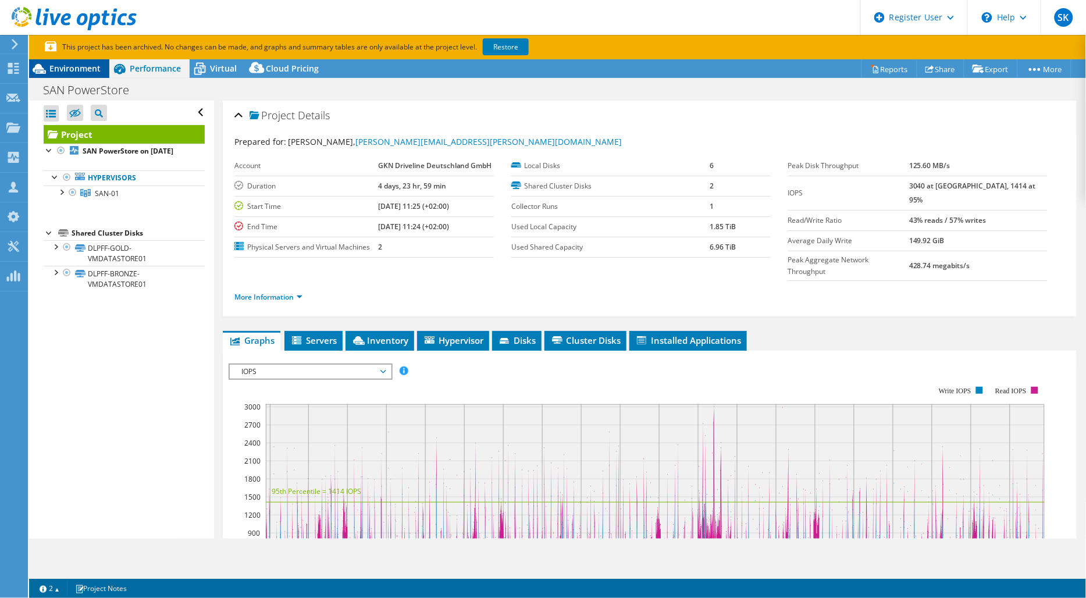
click at [91, 68] on span "Environment" at bounding box center [74, 68] width 51 height 11
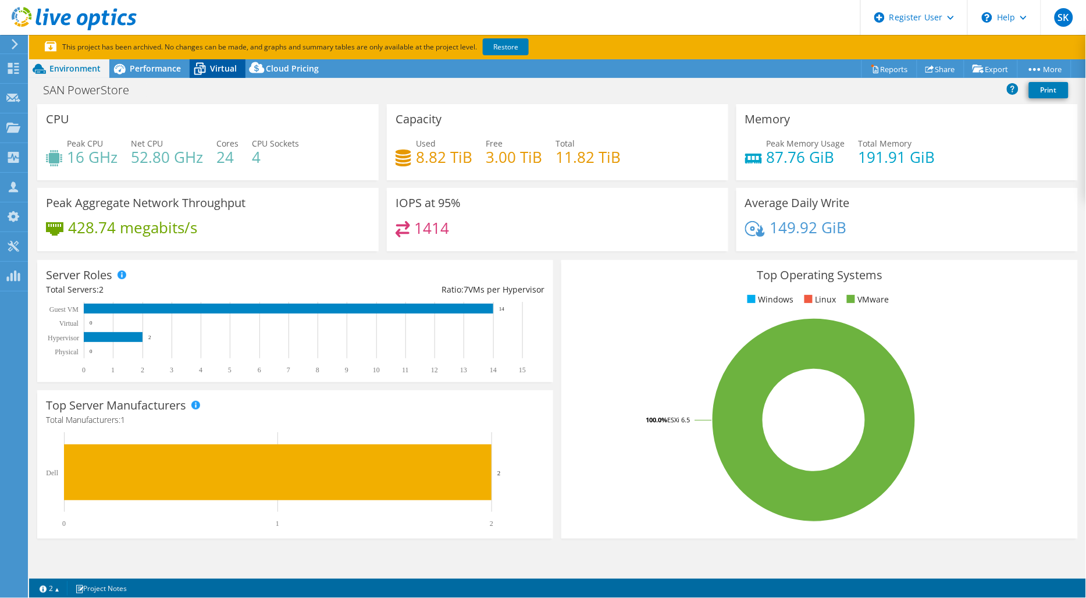
click at [216, 73] on span "Virtual" at bounding box center [223, 68] width 27 height 11
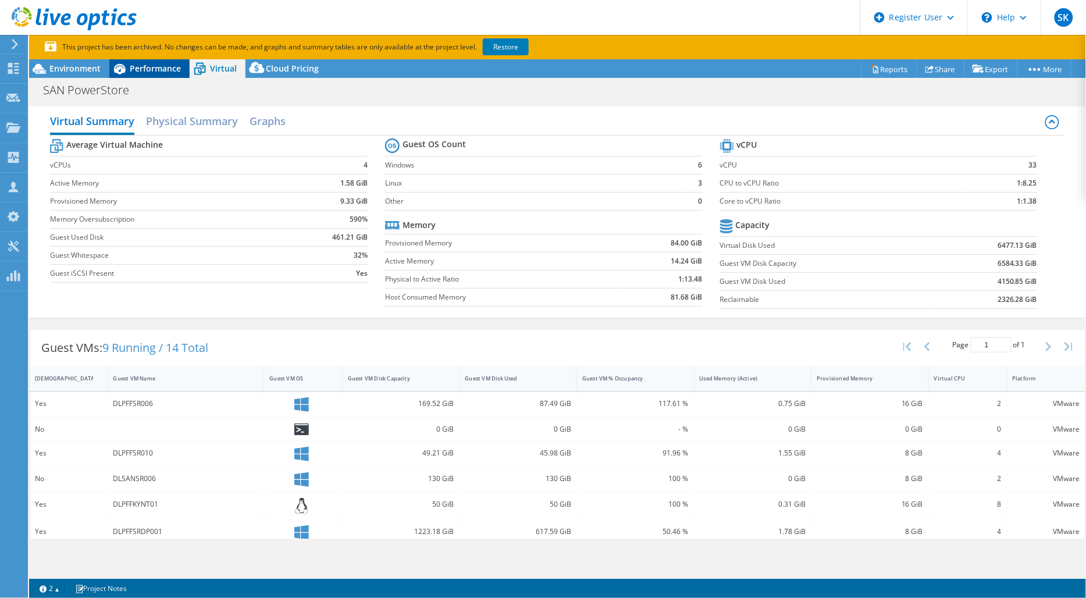
drag, startPoint x: 156, startPoint y: 67, endPoint x: 111, endPoint y: 71, distance: 45.0
click at [155, 67] on span "Performance" at bounding box center [155, 68] width 51 height 11
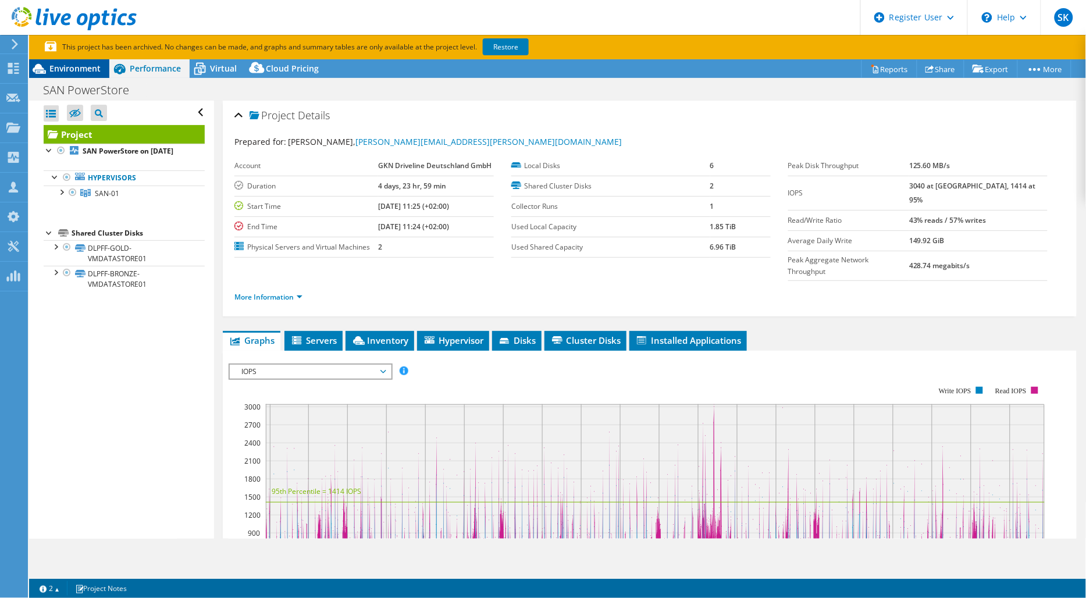
click at [85, 73] on span "Environment" at bounding box center [74, 68] width 51 height 11
